Goal: Navigation & Orientation: Understand site structure

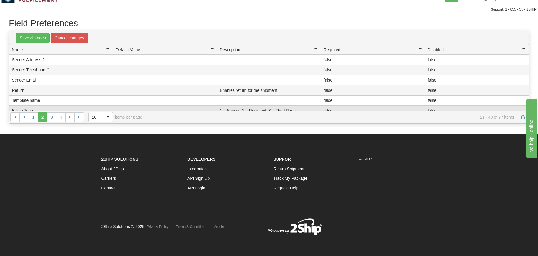
scroll to position [42, 0]
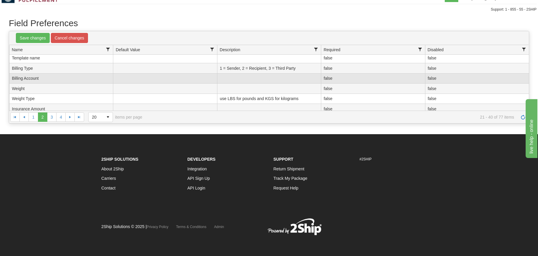
click at [75, 81] on td "Billing Account" at bounding box center [61, 78] width 104 height 10
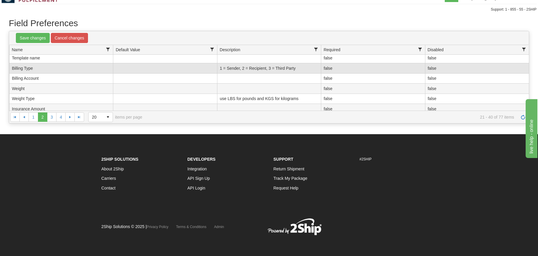
click at [78, 72] on td "Billing Type" at bounding box center [61, 68] width 104 height 10
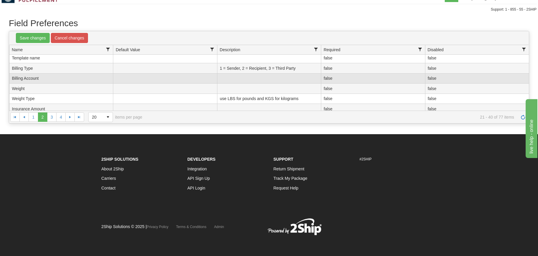
drag, startPoint x: 69, startPoint y: 76, endPoint x: 182, endPoint y: 78, distance: 112.6
click at [70, 76] on td "Billing Account" at bounding box center [61, 78] width 104 height 10
click at [218, 81] on td at bounding box center [269, 78] width 104 height 10
click at [63, 78] on td "Billing Account" at bounding box center [61, 78] width 104 height 10
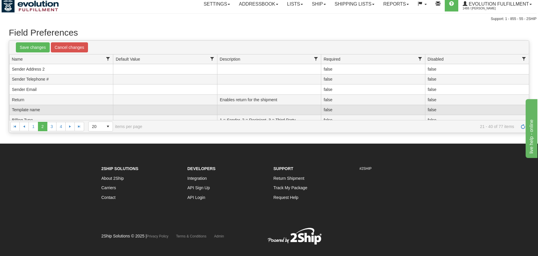
scroll to position [0, 0]
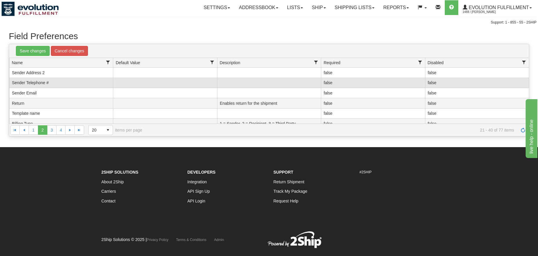
click at [304, 84] on td at bounding box center [269, 83] width 104 height 10
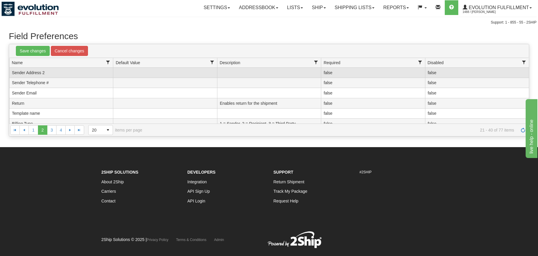
click at [382, 77] on td "false" at bounding box center [373, 73] width 104 height 10
click at [382, 77] on td at bounding box center [373, 73] width 104 height 10
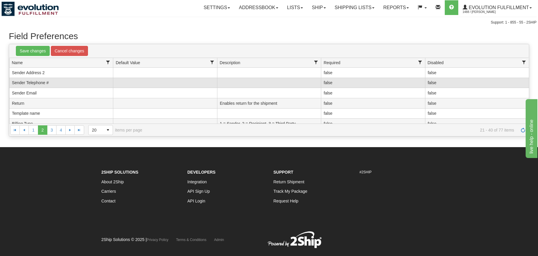
click at [371, 83] on td "false" at bounding box center [373, 83] width 104 height 10
click at [363, 84] on td at bounding box center [373, 83] width 104 height 10
click at [328, 83] on input "checkbox" at bounding box center [327, 83] width 4 height 4
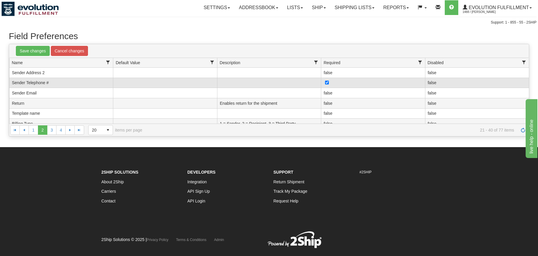
checkbox input "false"
click at [344, 80] on td at bounding box center [373, 83] width 104 height 10
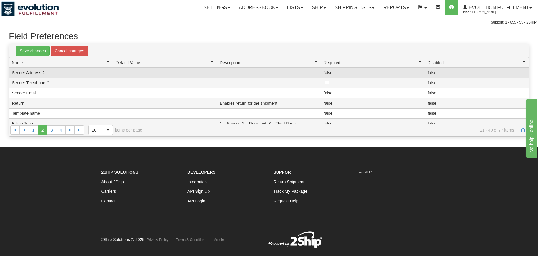
drag, startPoint x: 226, startPoint y: 70, endPoint x: 230, endPoint y: 73, distance: 5.5
click at [228, 70] on td at bounding box center [269, 73] width 104 height 10
click at [231, 73] on td at bounding box center [269, 73] width 104 height 10
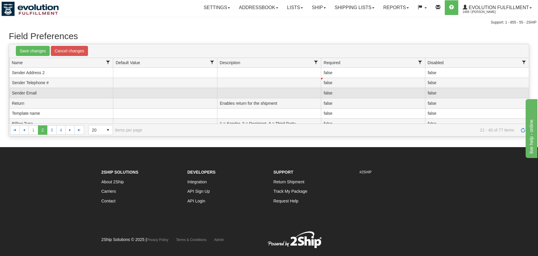
click at [235, 95] on td at bounding box center [269, 93] width 104 height 10
click at [320, 90] on td at bounding box center [269, 93] width 104 height 10
click at [295, 96] on td at bounding box center [269, 93] width 104 height 10
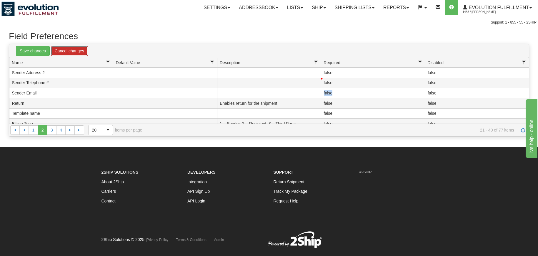
click at [66, 53] on link "Cancel changes" at bounding box center [69, 51] width 37 height 10
click at [211, 3] on link "Settings" at bounding box center [216, 7] width 35 height 15
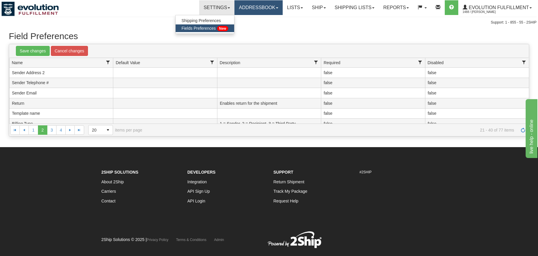
click at [243, 6] on link "Addressbook" at bounding box center [258, 7] width 48 height 15
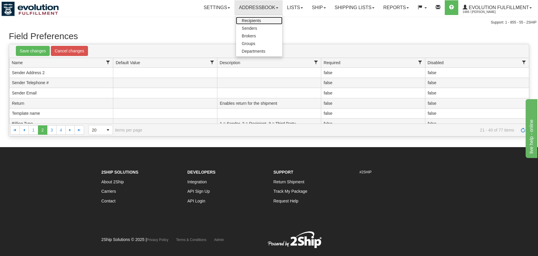
click at [245, 19] on span "Recipients" at bounding box center [251, 20] width 19 height 5
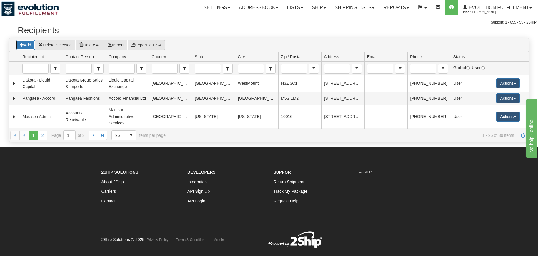
click at [30, 44] on button "Add" at bounding box center [25, 45] width 19 height 10
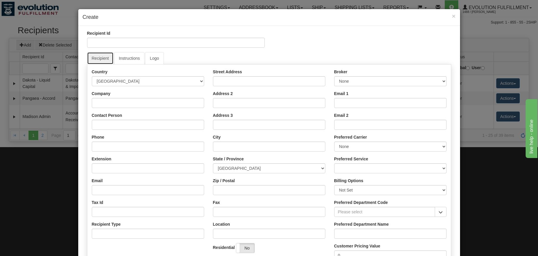
click at [104, 57] on link "Recipient" at bounding box center [100, 58] width 26 height 12
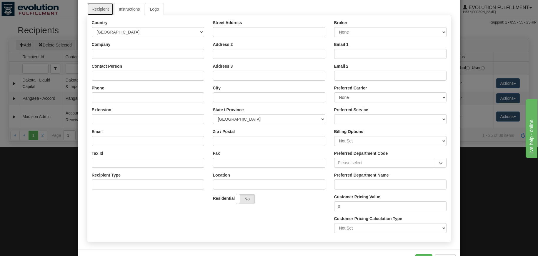
scroll to position [72, 0]
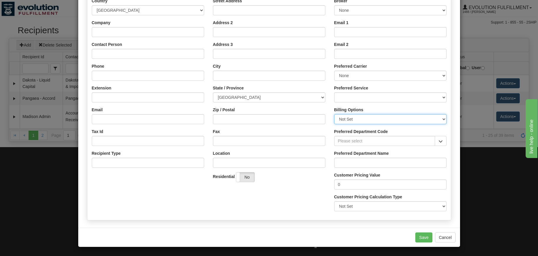
click at [334, 114] on select "Not Set Sender Recipient Third Party Collect" at bounding box center [390, 119] width 112 height 10
select select "3"
click option "Third Party" at bounding box center [0, 0] width 0 height 0
click at [440, 238] on button "Cancel" at bounding box center [445, 237] width 21 height 10
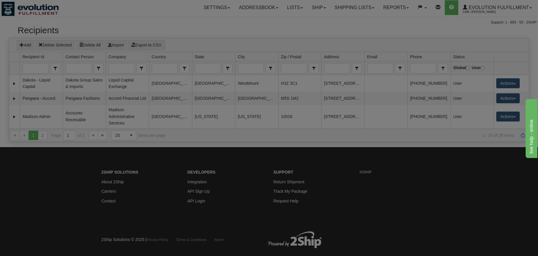
scroll to position [0, 0]
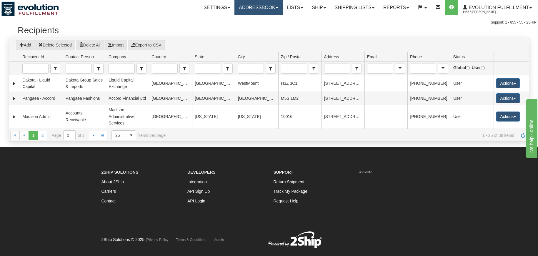
click at [247, 9] on link "Addressbook" at bounding box center [258, 7] width 48 height 15
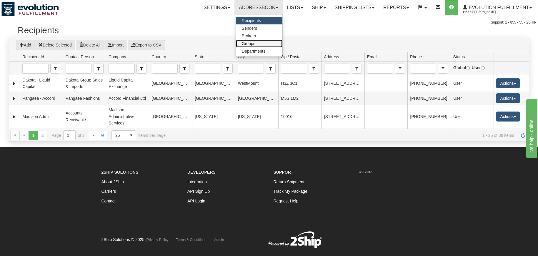
click at [248, 41] on span "Groups" at bounding box center [249, 43] width 14 height 5
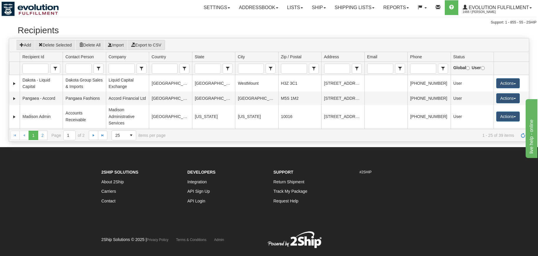
click at [257, 29] on h2 "Recipients" at bounding box center [269, 30] width 502 height 10
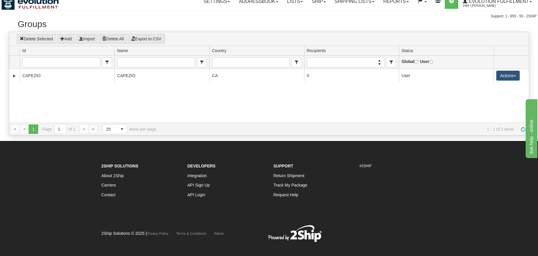
scroll to position [13, 0]
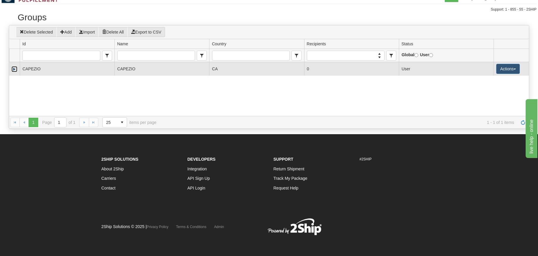
click at [14, 70] on link "Expand" at bounding box center [14, 69] width 6 height 6
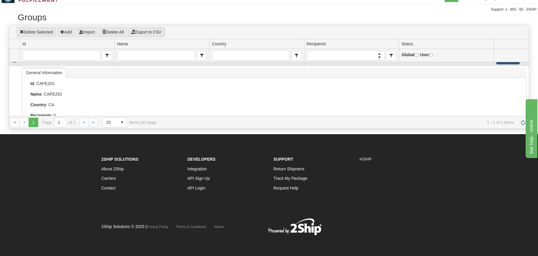
scroll to position [0, 0]
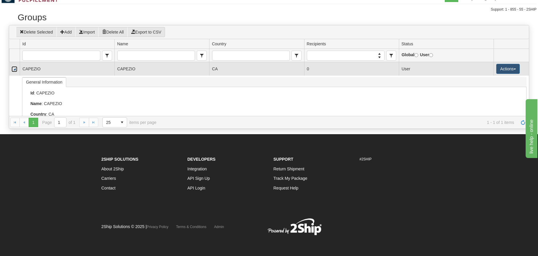
click at [19, 71] on td at bounding box center [14, 68] width 11 height 13
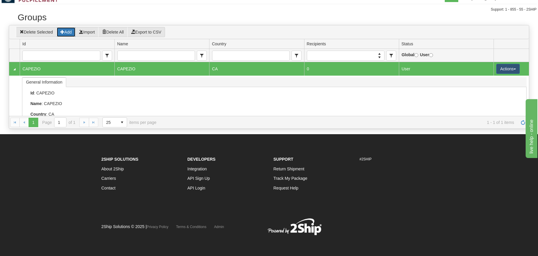
click at [60, 32] on button "Add" at bounding box center [65, 32] width 19 height 10
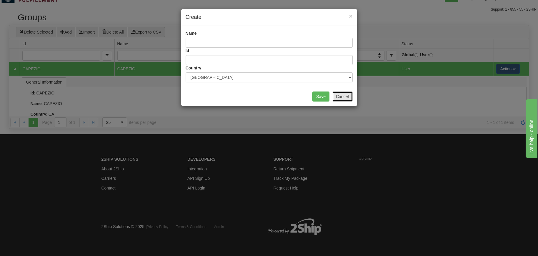
click at [337, 95] on button "Cancel" at bounding box center [342, 96] width 21 height 10
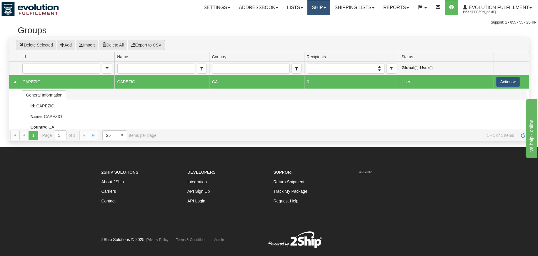
click at [317, 10] on link "Ship" at bounding box center [318, 7] width 23 height 15
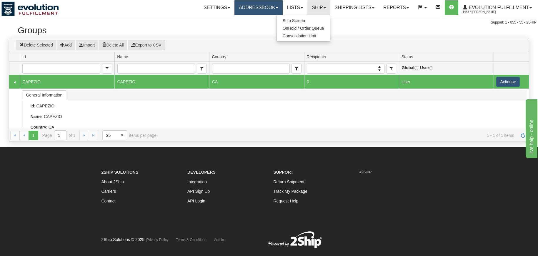
click at [256, 17] on div "Toggle navigation Settings Shipping Preferences Fields Preferences New" at bounding box center [269, 12] width 538 height 25
click at [252, 9] on link "Addressbook" at bounding box center [258, 7] width 48 height 15
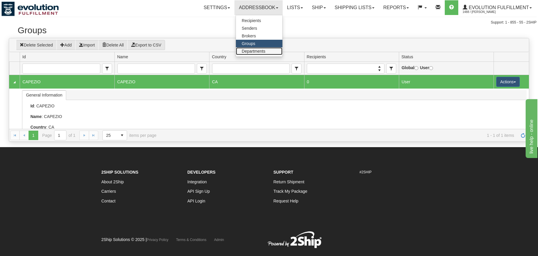
click at [249, 53] on span "Departments" at bounding box center [254, 51] width 24 height 5
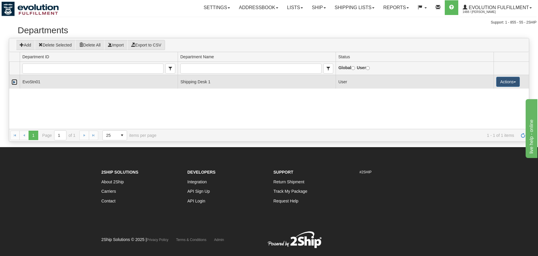
click at [14, 80] on link "Expand" at bounding box center [14, 82] width 6 height 6
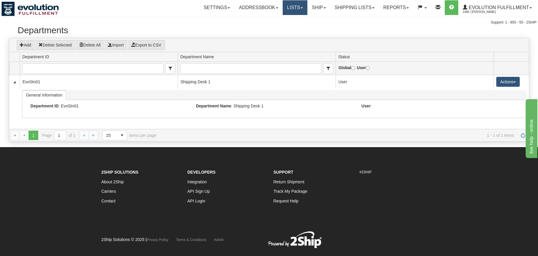
click at [288, 8] on link "Lists" at bounding box center [294, 7] width 25 height 15
click at [276, 26] on span "Documents" at bounding box center [272, 28] width 21 height 5
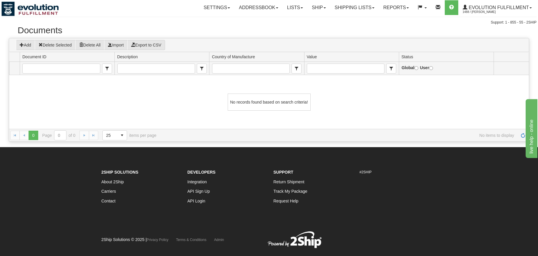
scroll to position [0, 0]
click at [173, 16] on div "Toggle navigation Settings Shipping Preferences Fields Preferences New" at bounding box center [269, 12] width 538 height 25
click at [21, 9] on img at bounding box center [29, 8] width 57 height 15
click at [499, 1] on link "Evolution Fulfillment 1488 / [PERSON_NAME]" at bounding box center [497, 7] width 78 height 15
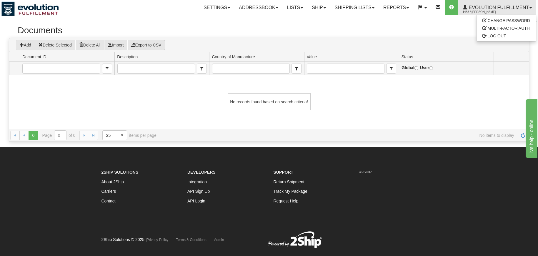
click at [432, 28] on h2 "Documents" at bounding box center [269, 30] width 502 height 10
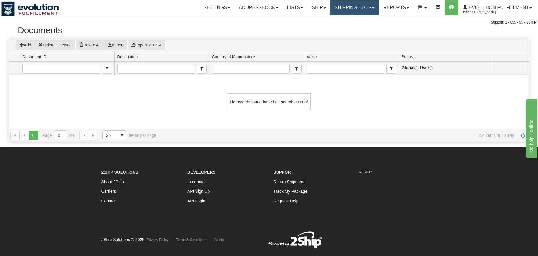
click at [331, 4] on link "Shipping lists" at bounding box center [354, 7] width 49 height 15
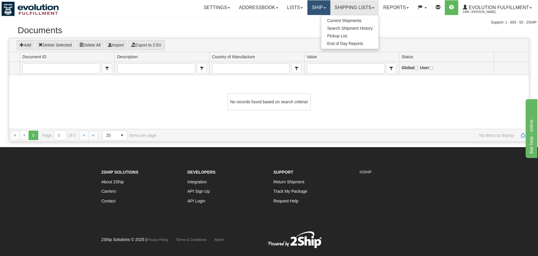
click at [316, 5] on link "Ship" at bounding box center [318, 7] width 23 height 15
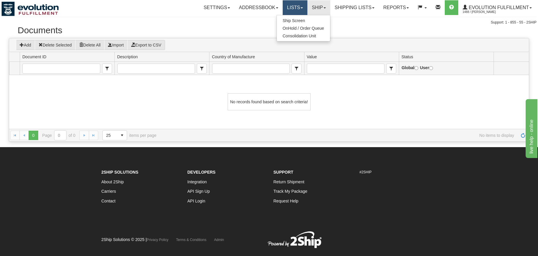
click at [299, 8] on link "Lists" at bounding box center [294, 7] width 25 height 15
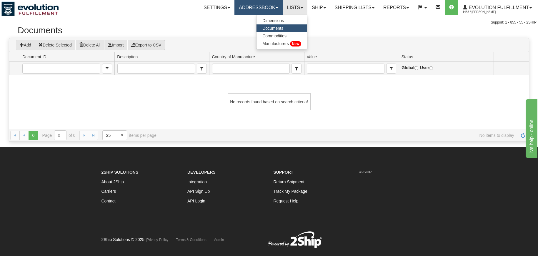
click at [241, 3] on link "Addressbook" at bounding box center [258, 7] width 48 height 15
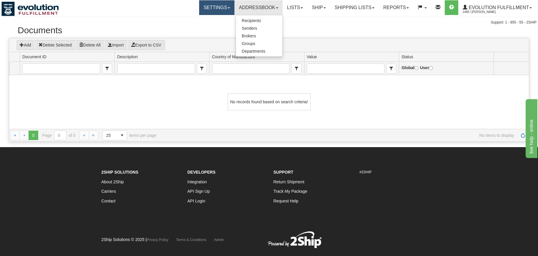
click at [199, 3] on link "Settings" at bounding box center [216, 7] width 35 height 15
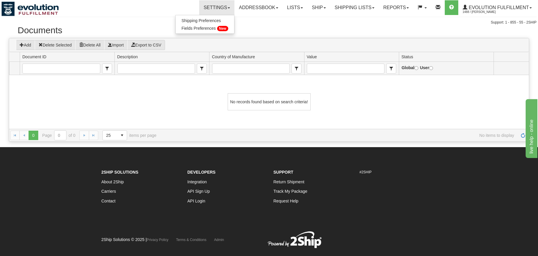
click at [140, 6] on div "Settings Shipping Preferences Fields Preferences New Addressbook Recipients" at bounding box center [315, 7] width 441 height 15
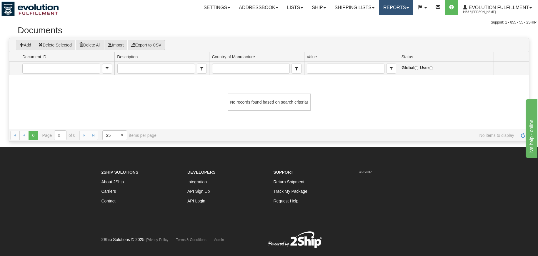
click at [397, 6] on link "Reports" at bounding box center [396, 7] width 34 height 15
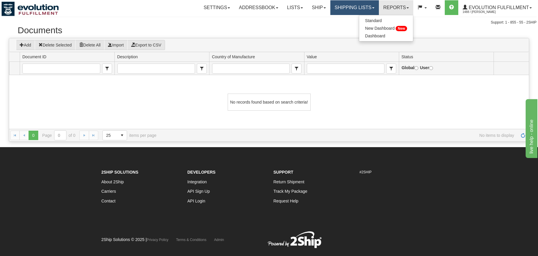
click at [363, 9] on link "Shipping lists" at bounding box center [354, 7] width 49 height 15
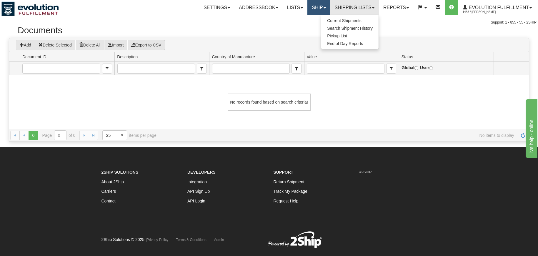
click at [317, 8] on link "Ship" at bounding box center [318, 7] width 23 height 15
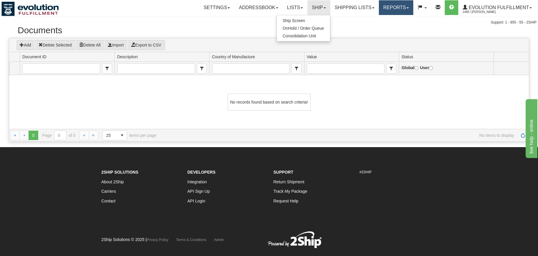
click at [398, 5] on link "Reports" at bounding box center [396, 7] width 34 height 15
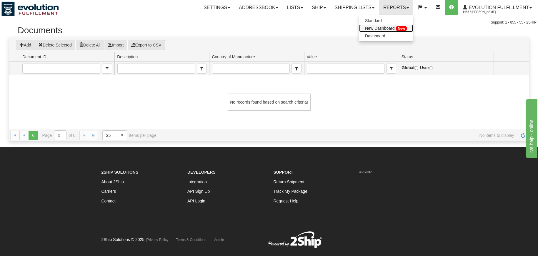
click at [382, 27] on span "New Dashboard" at bounding box center [379, 28] width 29 height 5
